Goal: Information Seeking & Learning: Learn about a topic

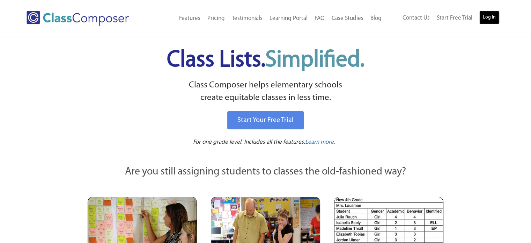
click at [481, 17] on link "Log In" at bounding box center [489, 17] width 20 height 14
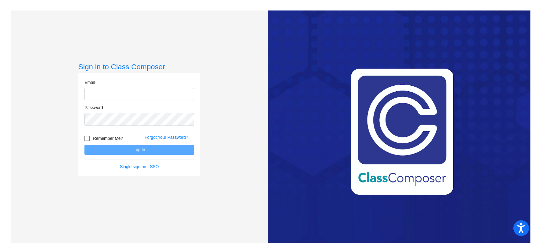
type input "[EMAIL_ADDRESS][DOMAIN_NAME]"
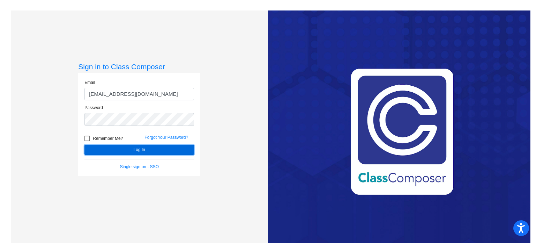
click at [140, 151] on button "Log In" at bounding box center [139, 149] width 110 height 10
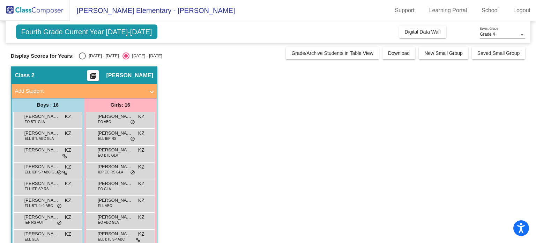
click at [89, 53] on div "[DATE] - [DATE]" at bounding box center [102, 56] width 33 height 6
click at [82, 59] on input "[DATE] - [DATE]" at bounding box center [82, 59] width 0 height 0
radio input "true"
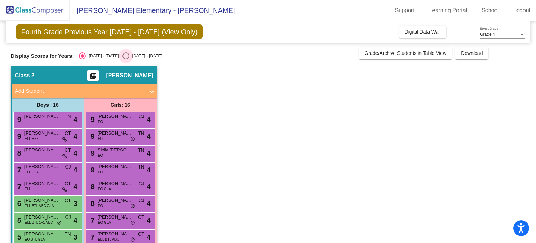
click at [129, 55] on div "[DATE] - [DATE]" at bounding box center [145, 56] width 33 height 6
click at [126, 59] on input "[DATE] - [DATE]" at bounding box center [126, 59] width 0 height 0
radio input "true"
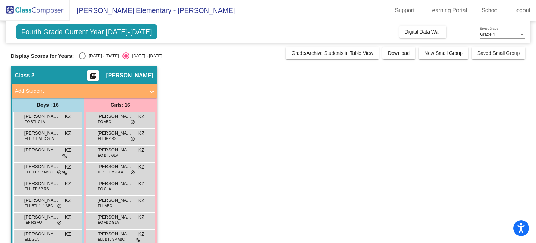
click at [92, 52] on label "[DATE] - [DATE]" at bounding box center [99, 55] width 40 height 7
click at [82, 59] on input "[DATE] - [DATE]" at bounding box center [82, 59] width 0 height 0
radio input "true"
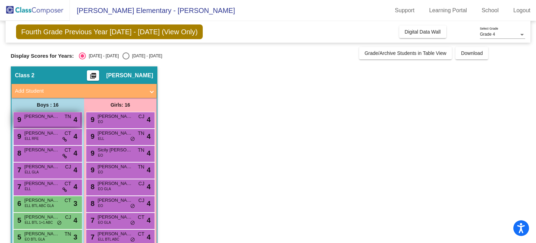
click at [54, 119] on span "[PERSON_NAME]" at bounding box center [41, 116] width 35 height 7
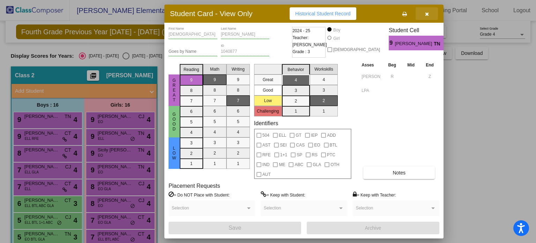
click at [430, 15] on button "button" at bounding box center [427, 13] width 22 height 13
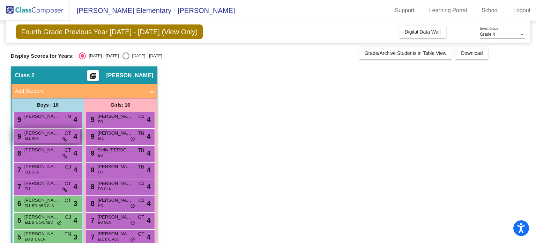
click at [53, 137] on div "9 Rehaan Deol ELL RFE CT lock do_not_disturb_alt 4" at bounding box center [47, 136] width 67 height 14
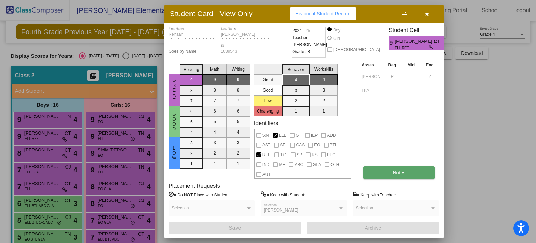
click at [401, 172] on span "Notes" at bounding box center [399, 173] width 13 height 6
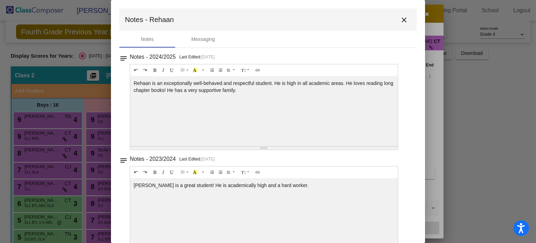
click at [402, 22] on mat-icon "close" at bounding box center [404, 20] width 8 height 8
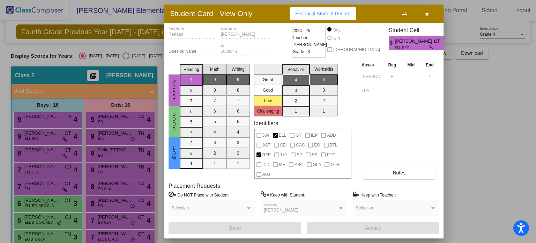
click at [430, 13] on button "button" at bounding box center [427, 13] width 22 height 13
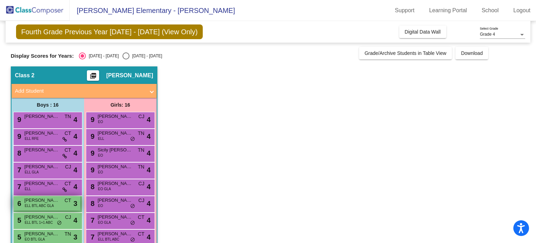
click at [63, 205] on div "6 Alexander Ramirez Cruz ELL BTL ABC GLA CT lock do_not_disturb_alt 3" at bounding box center [47, 203] width 67 height 14
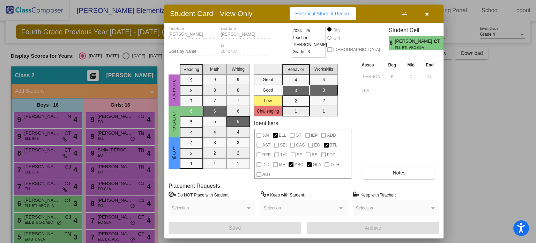
click at [424, 14] on button "button" at bounding box center [427, 13] width 22 height 13
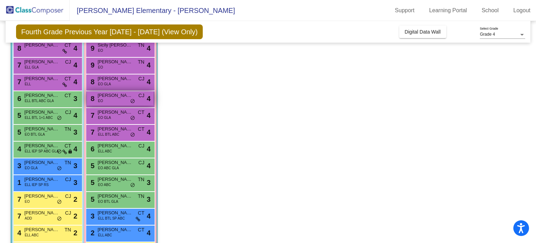
scroll to position [148, 0]
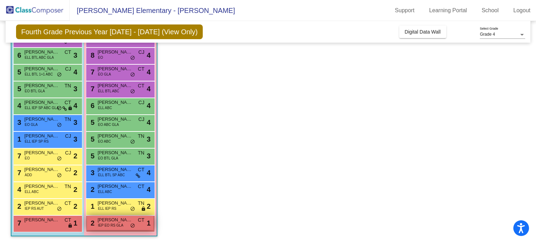
click at [114, 226] on span "IEP EO RS GLA" at bounding box center [110, 224] width 25 height 5
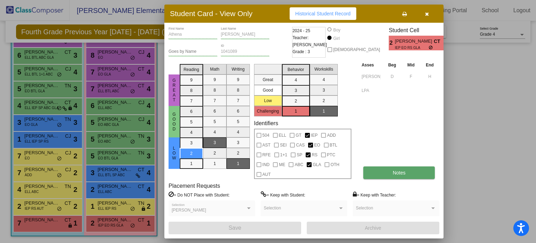
click at [377, 170] on button "Notes" at bounding box center [399, 172] width 72 height 13
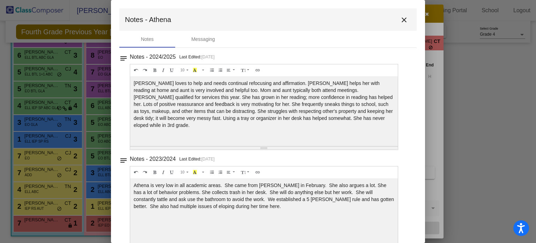
scroll to position [17, 0]
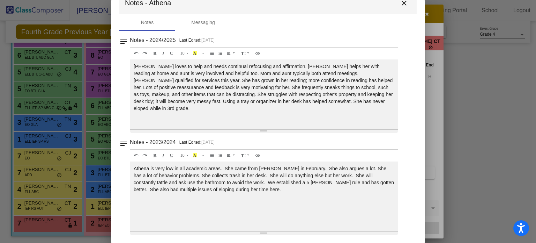
click at [400, 5] on mat-icon "close" at bounding box center [404, 3] width 8 height 8
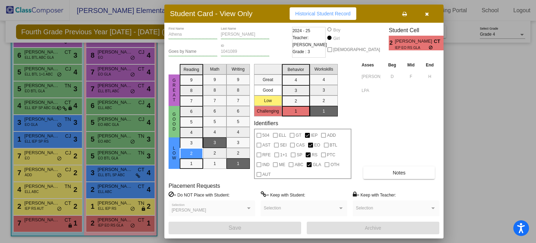
click at [427, 8] on button "button" at bounding box center [427, 13] width 22 height 13
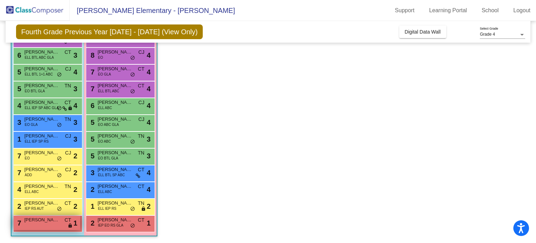
click at [47, 227] on div "7 Gurjass Singh CT lock do_not_disturb_alt 1" at bounding box center [47, 222] width 67 height 14
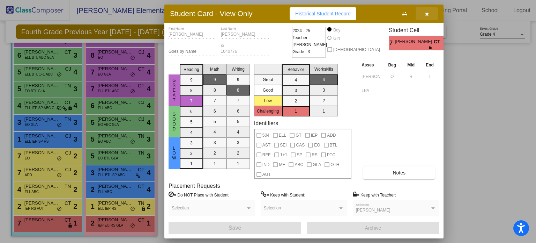
drag, startPoint x: 432, startPoint y: 14, endPoint x: 423, endPoint y: 48, distance: 35.2
click at [432, 14] on button "button" at bounding box center [427, 13] width 22 height 13
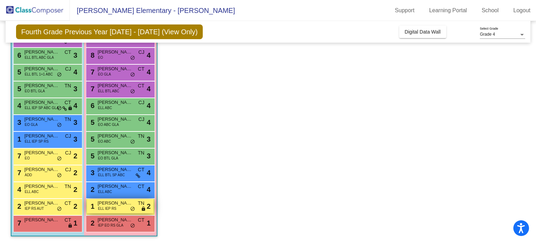
click at [116, 200] on span "Aranza Armas" at bounding box center [115, 202] width 35 height 7
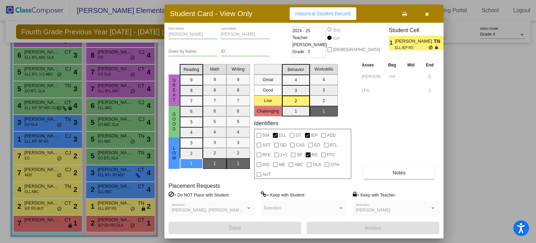
click at [423, 15] on button "button" at bounding box center [427, 13] width 22 height 13
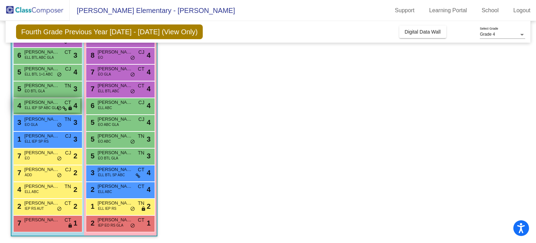
click at [38, 107] on span "ELL IEP SP ABC GLA" at bounding box center [42, 107] width 34 height 5
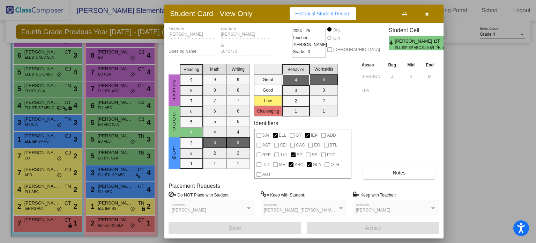
click at [431, 17] on button "button" at bounding box center [427, 13] width 22 height 13
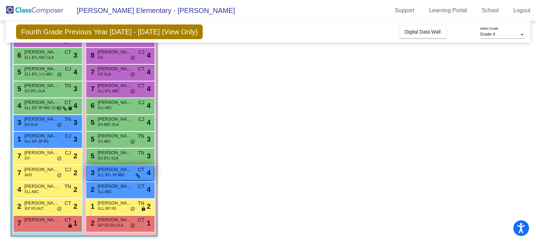
click at [138, 178] on div "3 Isabella Partida-Miranda ELL BTL SP ABC CT lock do_not_disturb_alt 4" at bounding box center [120, 172] width 67 height 14
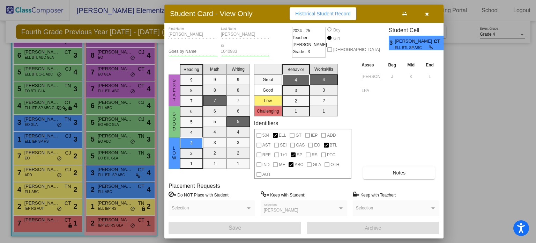
click at [427, 17] on button "button" at bounding box center [427, 13] width 22 height 13
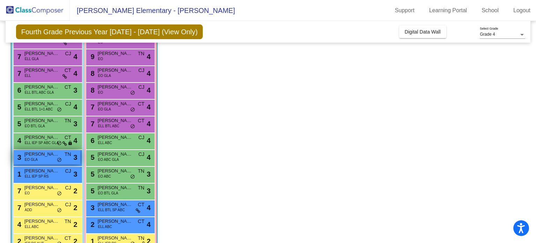
scroll to position [78, 0]
